Goal: Task Accomplishment & Management: Manage account settings

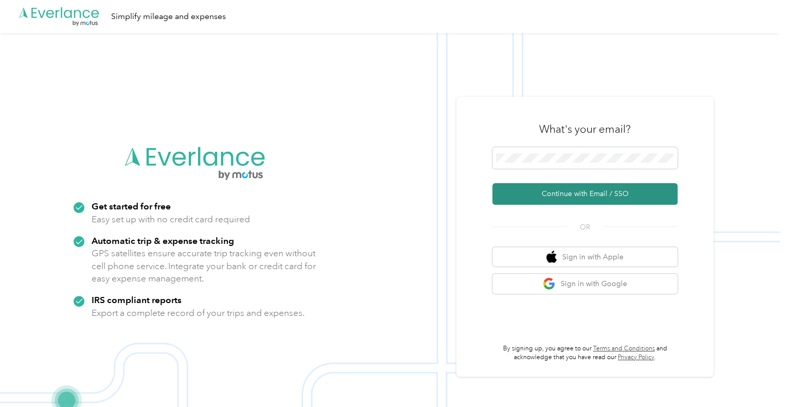
click at [591, 199] on button "Continue with Email / SSO" at bounding box center [584, 194] width 185 height 22
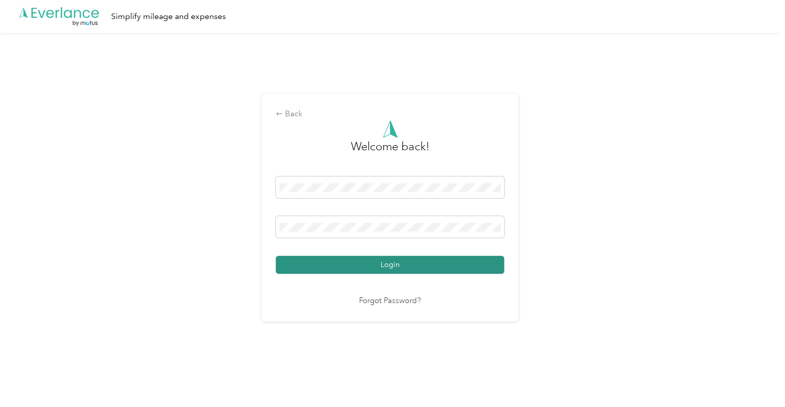
click at [422, 265] on button "Login" at bounding box center [390, 265] width 228 height 18
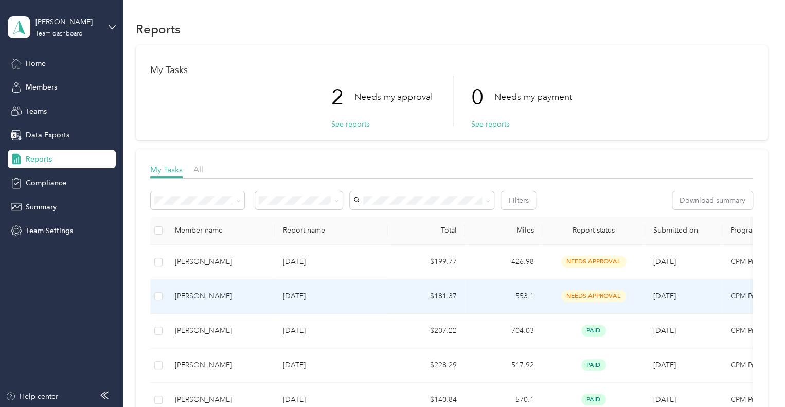
click at [221, 303] on td "[PERSON_NAME]" at bounding box center [221, 296] width 108 height 34
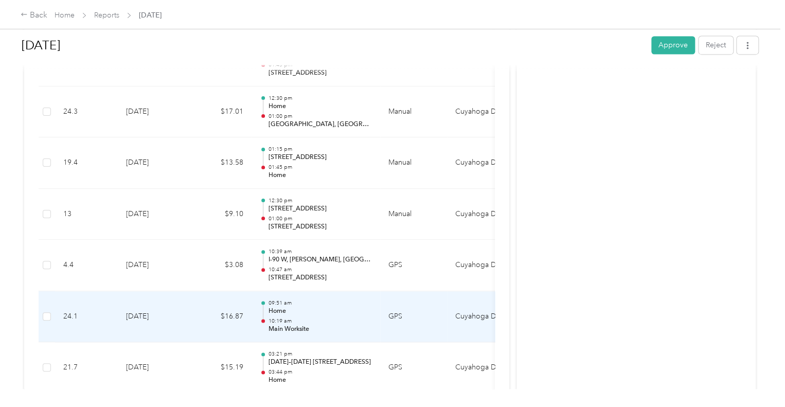
scroll to position [780, 0]
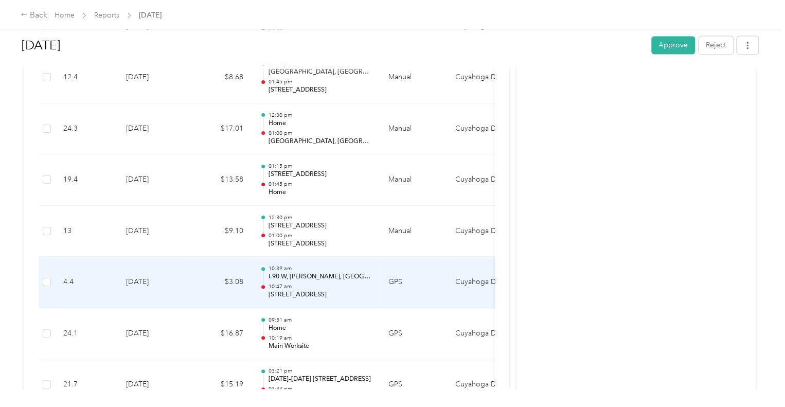
click at [311, 286] on p "10:47 am" at bounding box center [320, 286] width 104 height 7
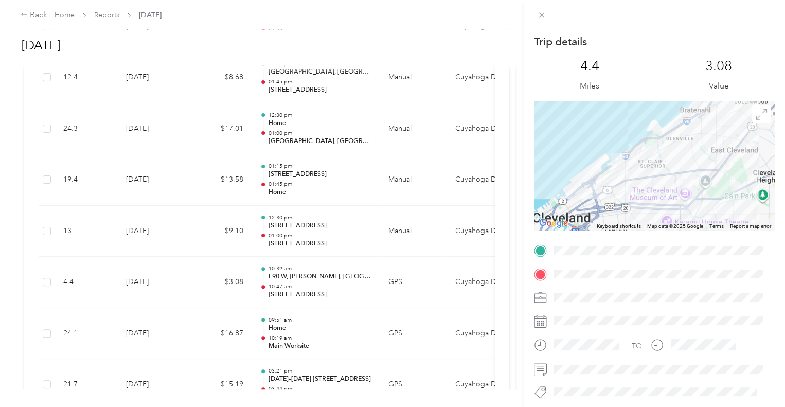
click at [211, 239] on div "Trip details This trip cannot be edited because it is either under review, appr…" at bounding box center [392, 203] width 785 height 407
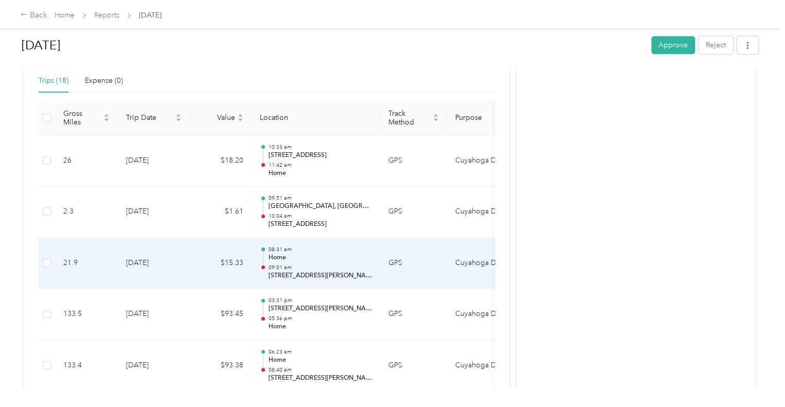
scroll to position [214, 0]
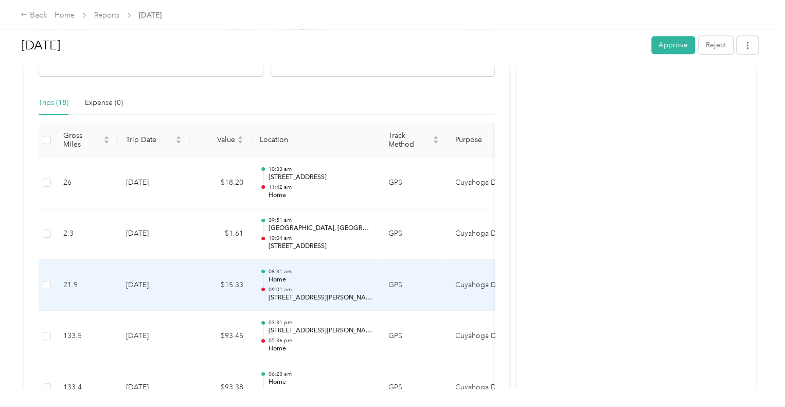
click at [292, 293] on p "[STREET_ADDRESS][PERSON_NAME]" at bounding box center [320, 297] width 104 height 9
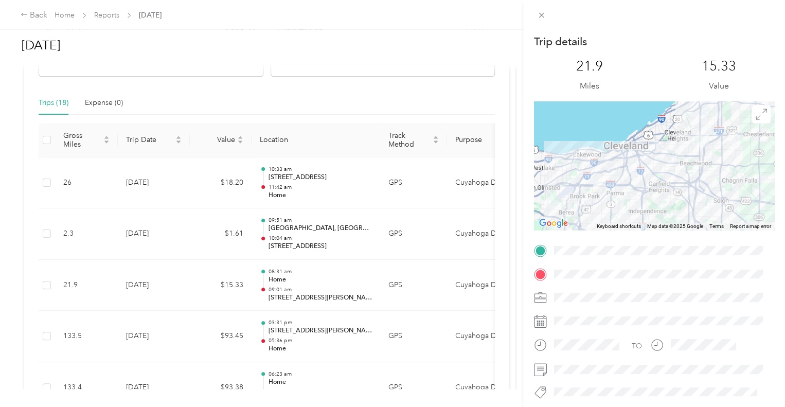
click at [112, 16] on div "Trip details This trip cannot be edited because it is either under review, appr…" at bounding box center [392, 203] width 785 height 407
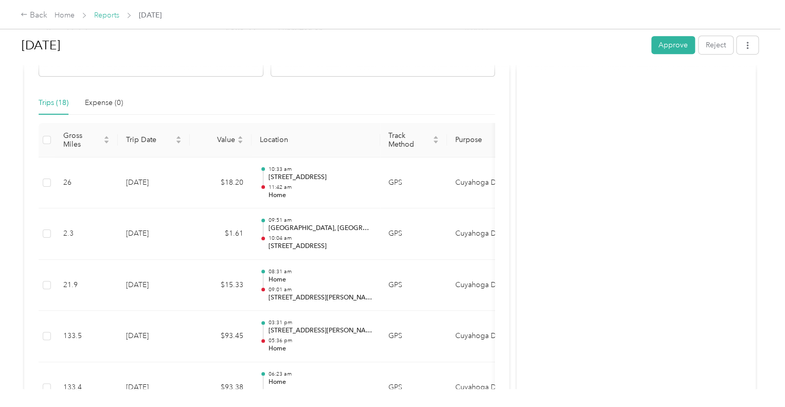
click at [112, 16] on link "Reports" at bounding box center [106, 15] width 25 height 9
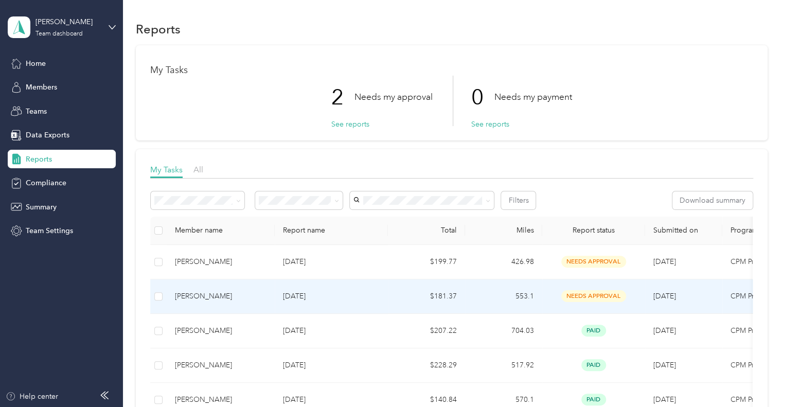
click at [199, 293] on div "[PERSON_NAME]" at bounding box center [221, 296] width 92 height 11
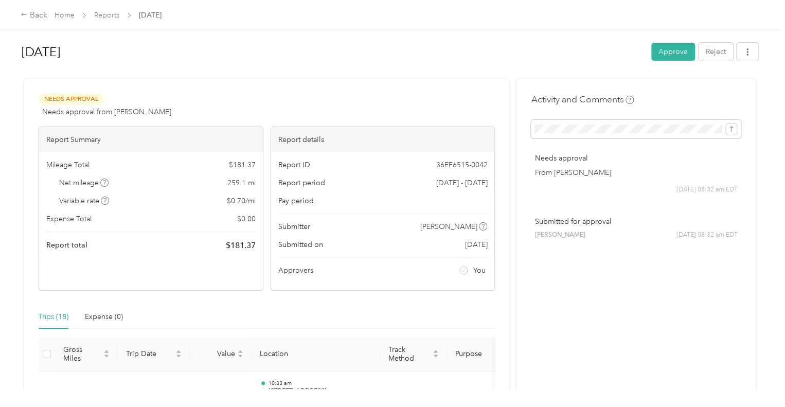
click at [660, 56] on button "Approve" at bounding box center [673, 52] width 44 height 18
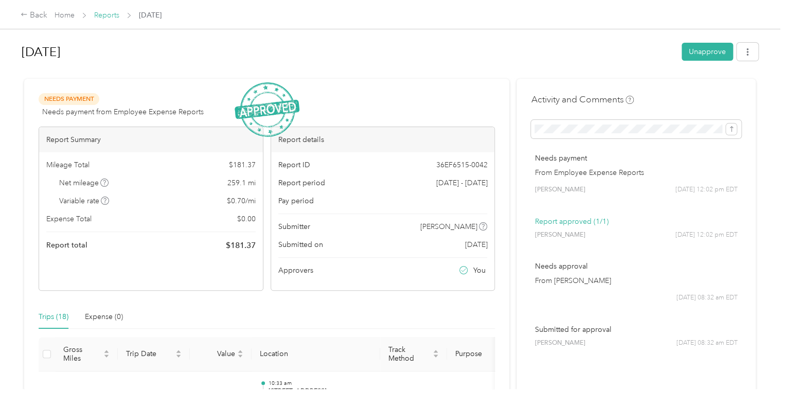
click at [97, 18] on link "Reports" at bounding box center [106, 15] width 25 height 9
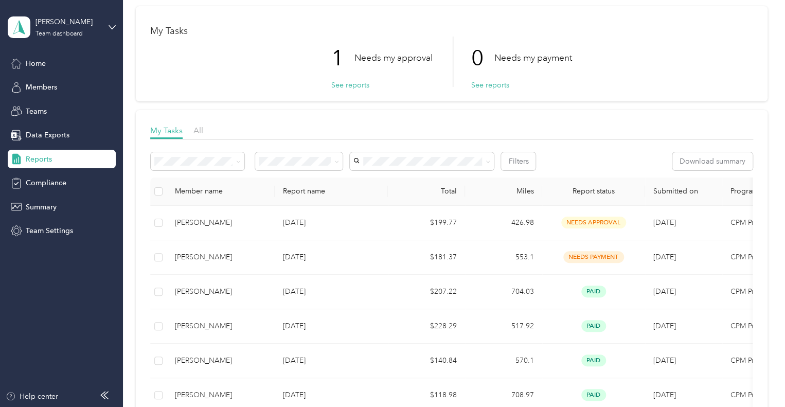
scroll to position [35, 0]
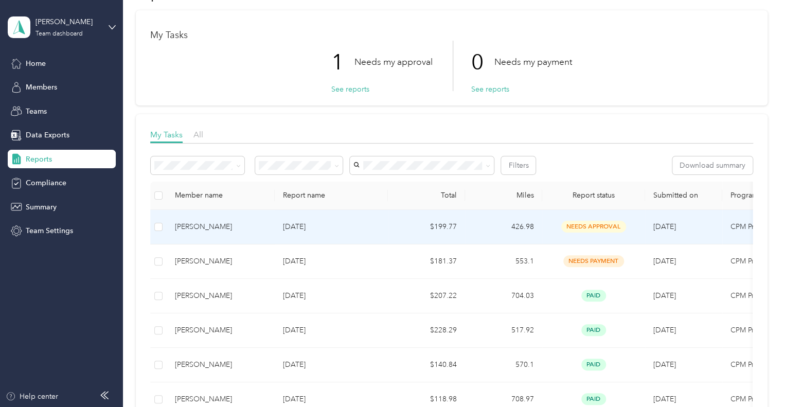
click at [211, 232] on div "[PERSON_NAME]" at bounding box center [221, 226] width 92 height 11
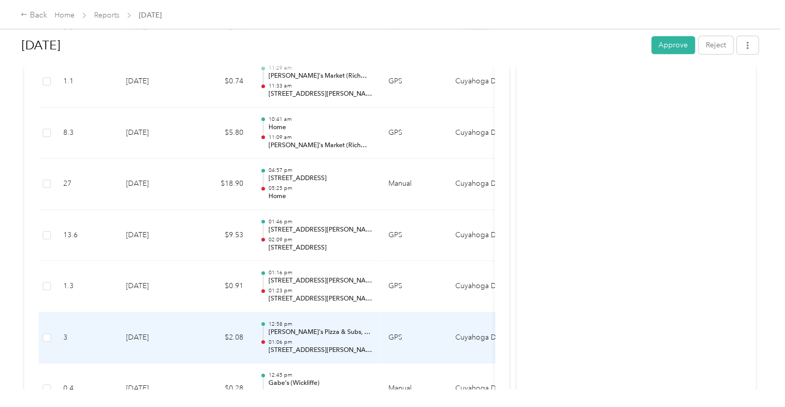
scroll to position [2363, 0]
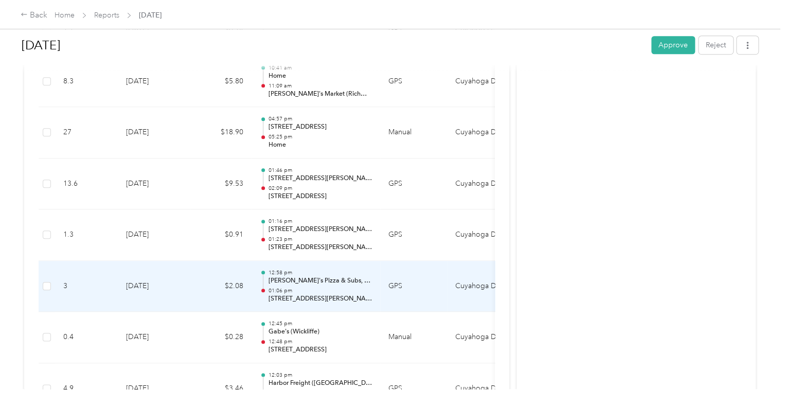
click at [327, 287] on p "01:06 pm" at bounding box center [320, 290] width 104 height 7
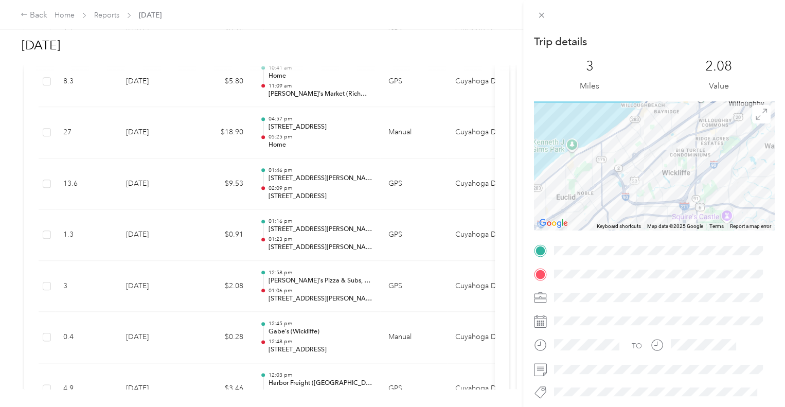
click at [198, 281] on div "Trip details This trip cannot be edited because it is either under review, appr…" at bounding box center [392, 203] width 785 height 407
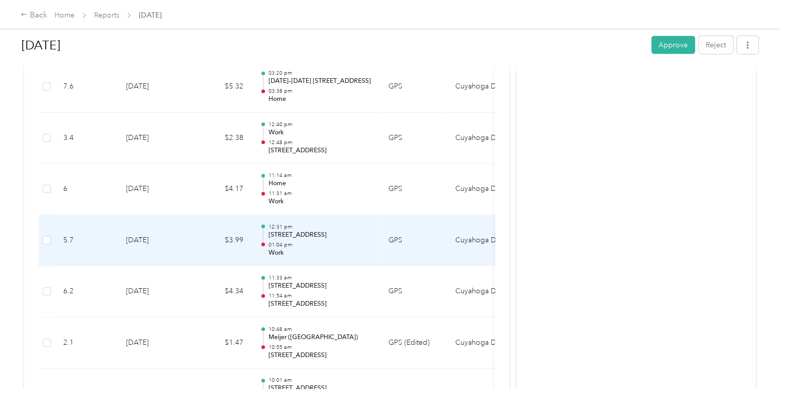
scroll to position [1231, 0]
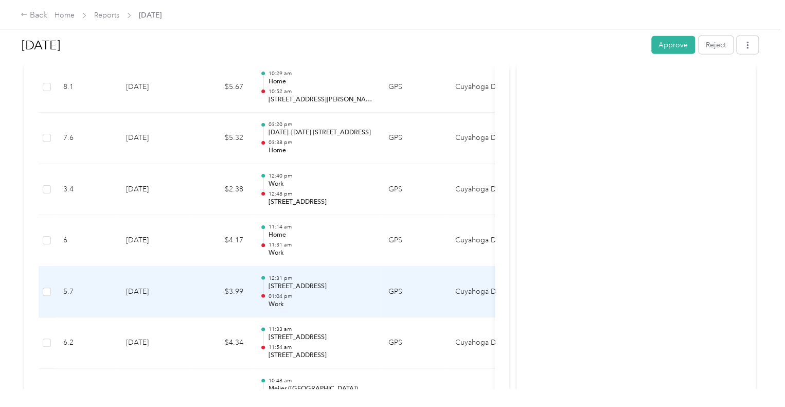
click at [295, 301] on p "Work" at bounding box center [320, 304] width 104 height 9
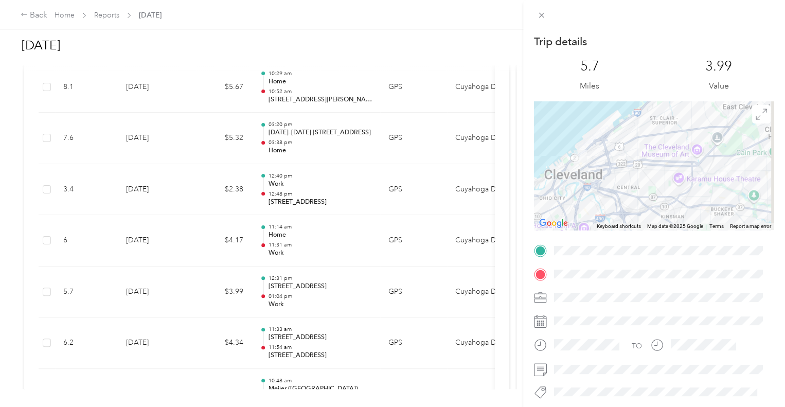
click at [303, 264] on div "Trip details This trip cannot be edited because it is either under review, appr…" at bounding box center [392, 203] width 785 height 407
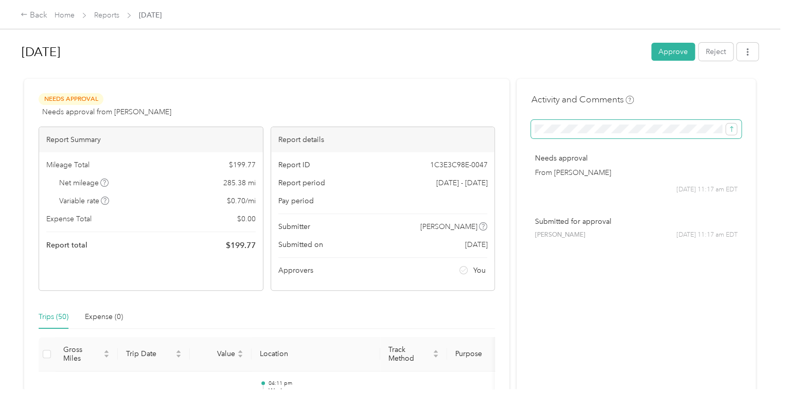
scroll to position [0, 189]
click at [726, 123] on button "submit" at bounding box center [731, 128] width 11 height 11
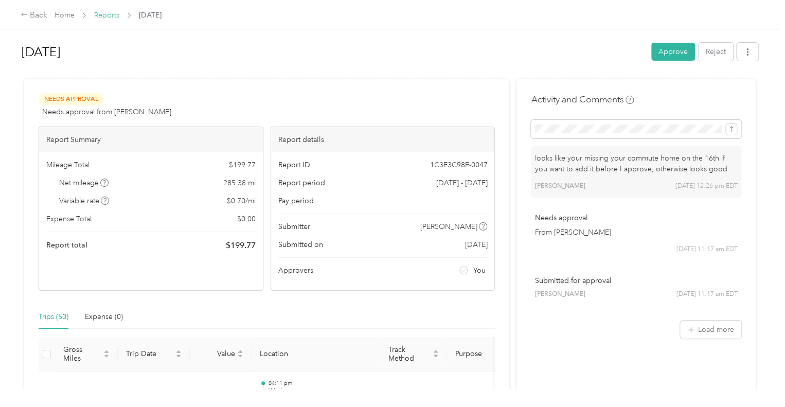
click at [101, 15] on link "Reports" at bounding box center [106, 15] width 25 height 9
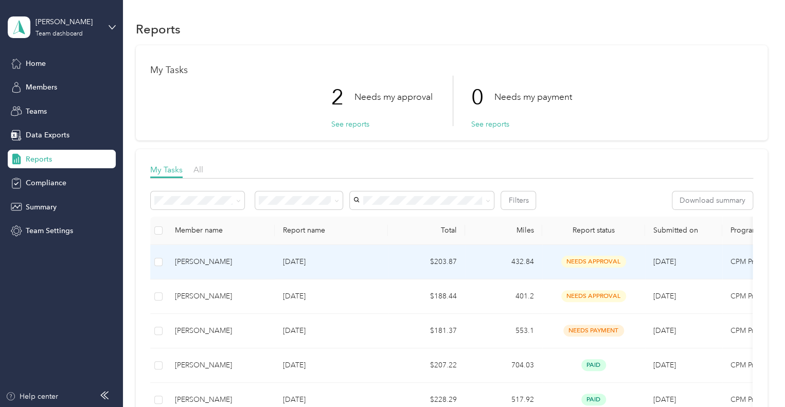
click at [283, 263] on p "[DATE]" at bounding box center [331, 261] width 97 height 11
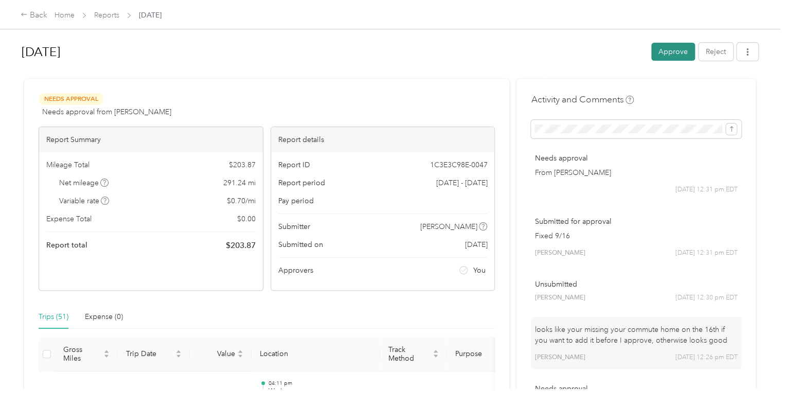
click at [670, 55] on button "Approve" at bounding box center [673, 52] width 44 height 18
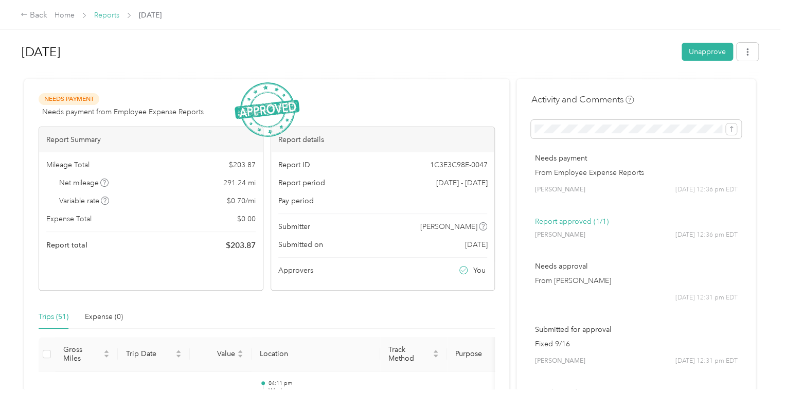
click at [111, 14] on link "Reports" at bounding box center [106, 15] width 25 height 9
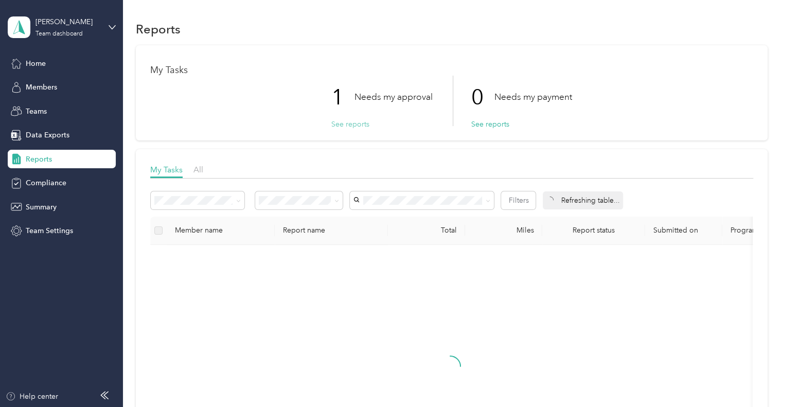
click at [341, 127] on button "See reports" at bounding box center [350, 124] width 38 height 11
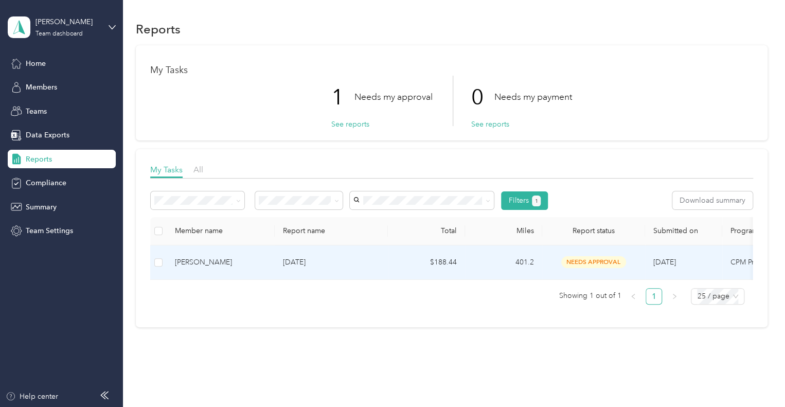
click at [216, 263] on div "[PERSON_NAME]" at bounding box center [221, 262] width 92 height 11
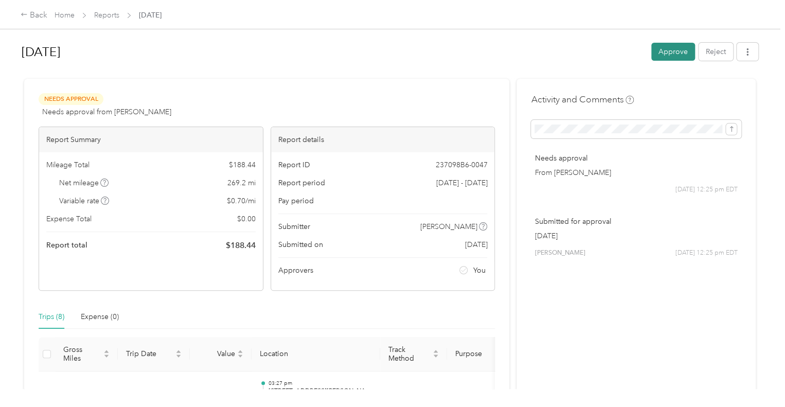
click at [663, 51] on button "Approve" at bounding box center [673, 52] width 44 height 18
